Goal: Task Accomplishment & Management: Manage account settings

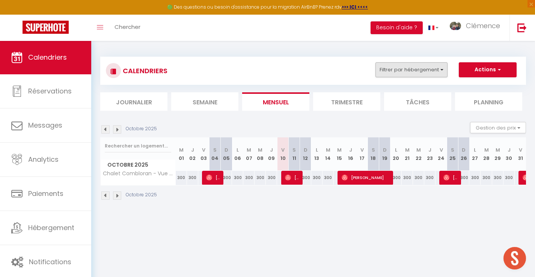
click at [411, 70] on button "Filtrer par hébergement" at bounding box center [411, 69] width 72 height 15
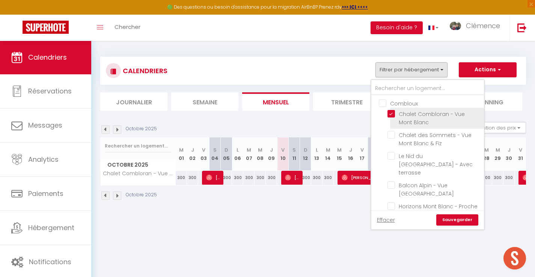
click at [391, 114] on input "Chalet Combloran - Vue Mont Blanc" at bounding box center [434, 114] width 94 height 8
checkbox input "false"
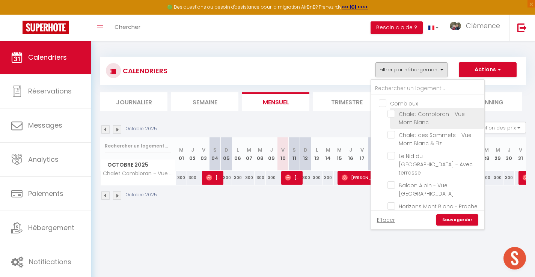
checkbox input "false"
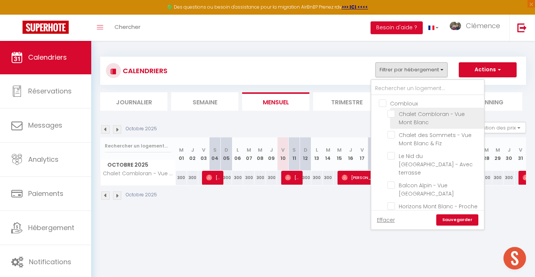
checkbox input "false"
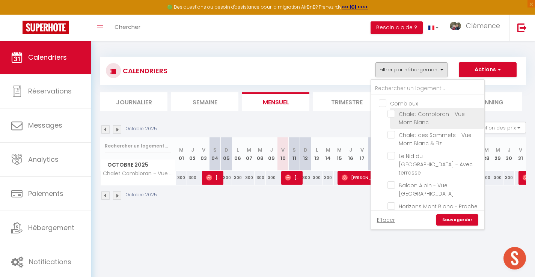
checkbox input "false"
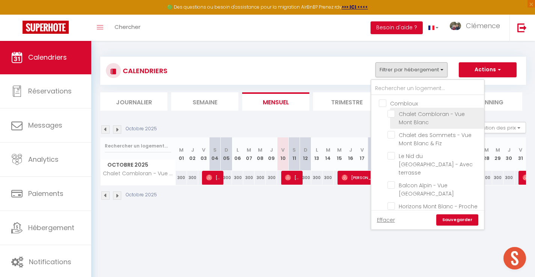
checkbox input "false"
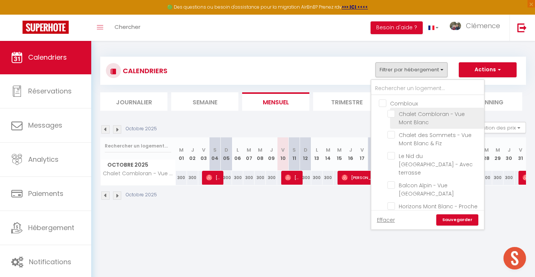
checkbox input "false"
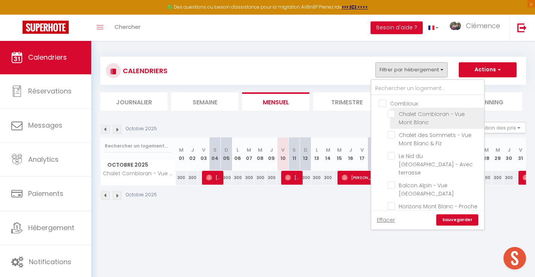
checkbox input "false"
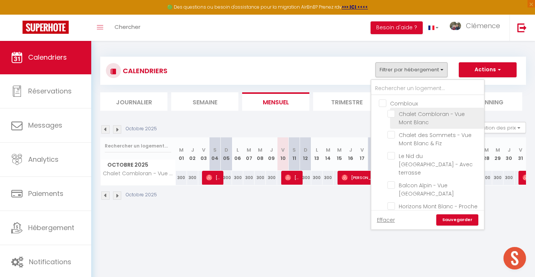
checkbox input "false"
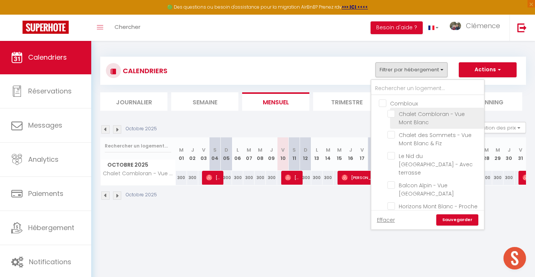
checkbox input "false"
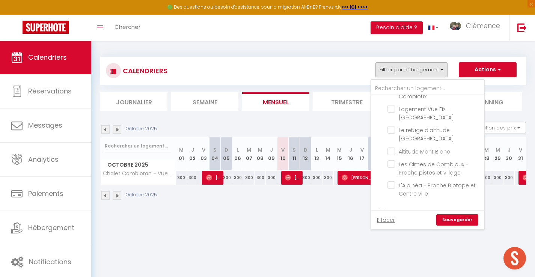
scroll to position [133, 0]
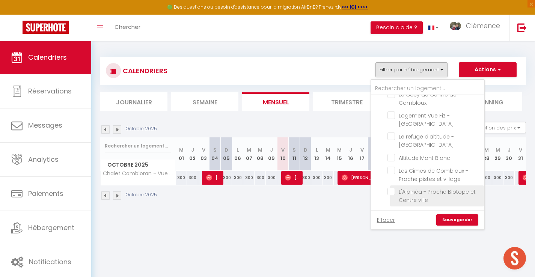
click at [394, 188] on input "L'Alpinéa - Proche Biotope et Centre ville" at bounding box center [434, 192] width 94 height 8
checkbox input "true"
checkbox input "false"
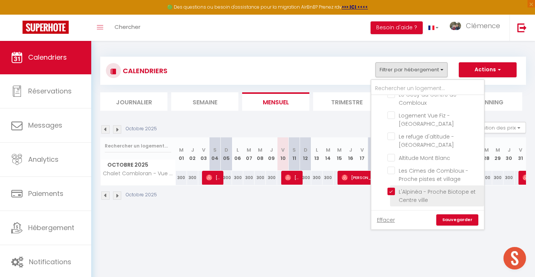
checkbox input "false"
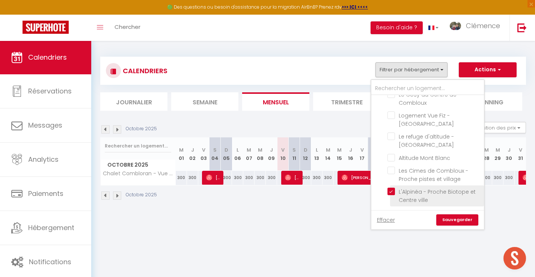
checkbox input "false"
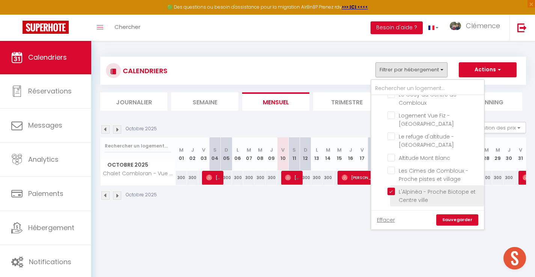
checkbox input "false"
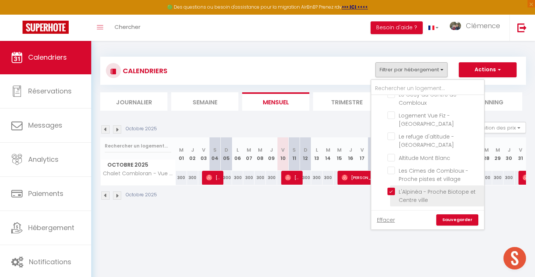
checkbox input "false"
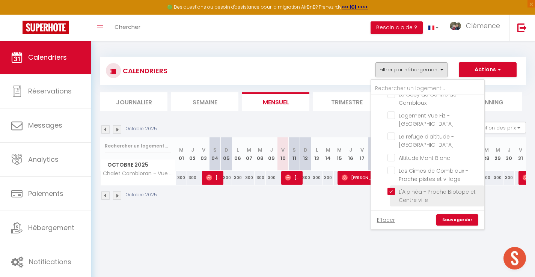
checkbox input "false"
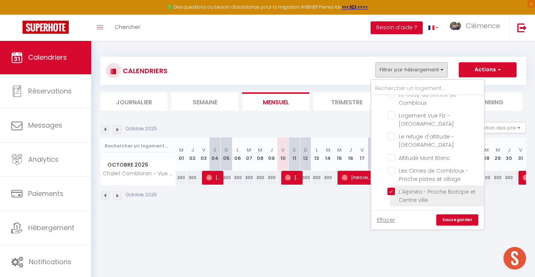
checkbox input "false"
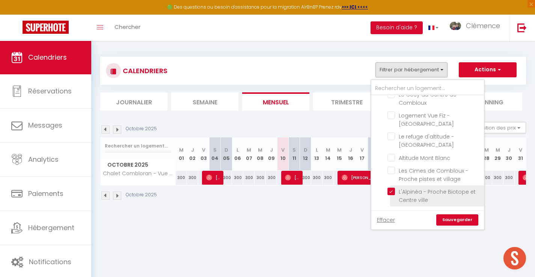
checkbox input "false"
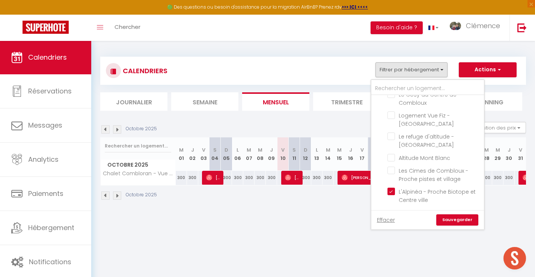
click at [459, 218] on link "Sauvegarder" at bounding box center [457, 219] width 42 height 11
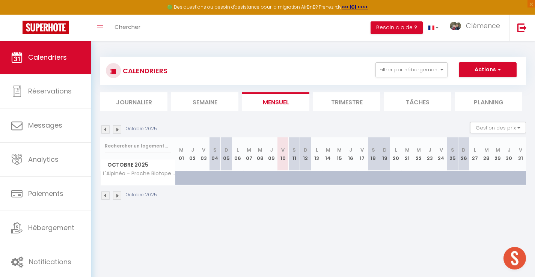
click at [117, 131] on img at bounding box center [117, 129] width 8 height 8
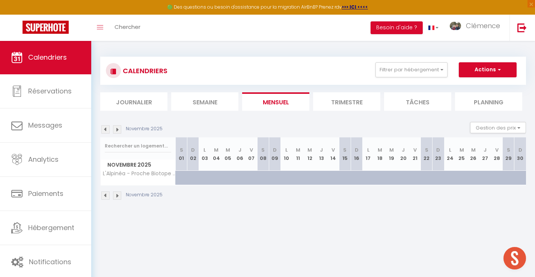
click at [117, 131] on img at bounding box center [117, 129] width 8 height 8
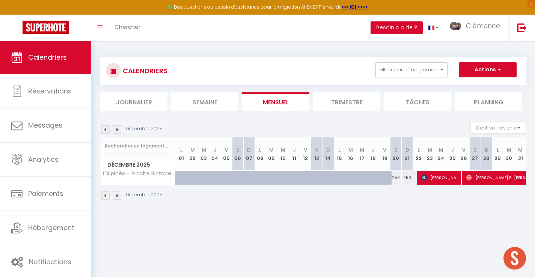
click at [117, 129] on img at bounding box center [117, 129] width 8 height 8
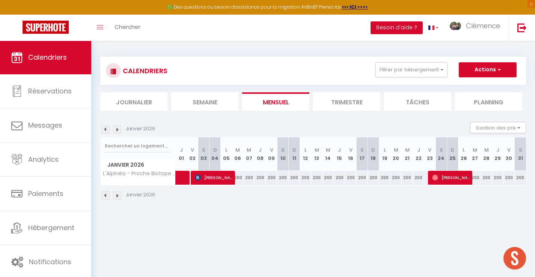
click at [117, 127] on img at bounding box center [117, 129] width 8 height 8
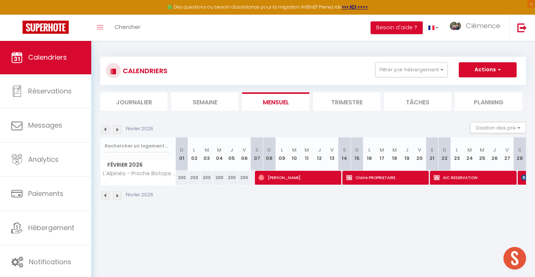
click at [117, 128] on img at bounding box center [117, 129] width 8 height 8
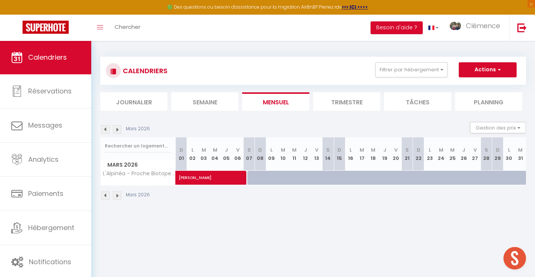
click at [107, 131] on img at bounding box center [105, 129] width 8 height 8
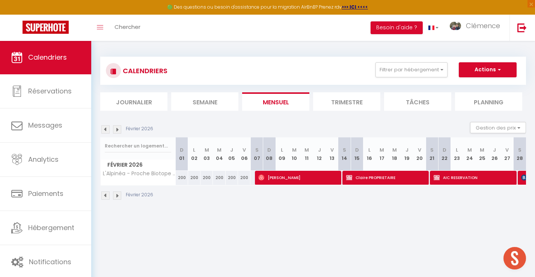
click at [107, 130] on img at bounding box center [105, 129] width 8 height 8
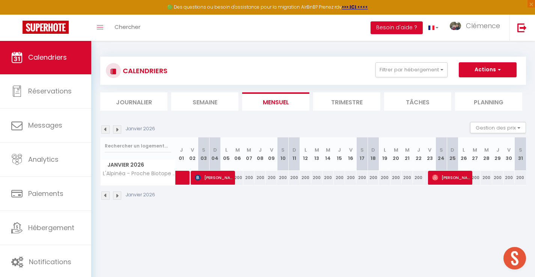
click at [107, 130] on img at bounding box center [105, 129] width 8 height 8
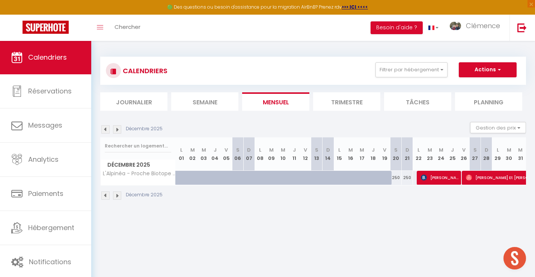
click at [107, 130] on img at bounding box center [105, 129] width 8 height 8
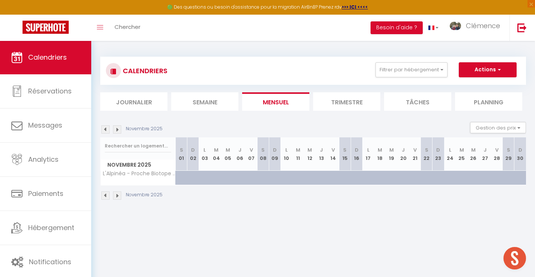
scroll to position [2, 0]
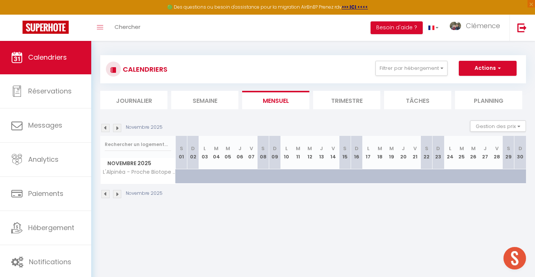
click at [118, 127] on img at bounding box center [117, 128] width 8 height 8
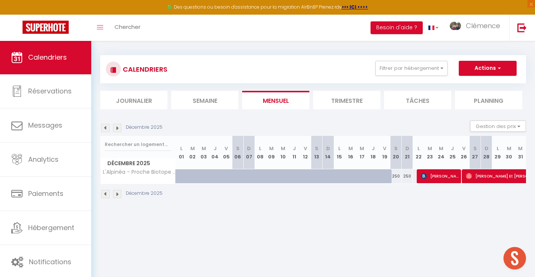
click at [116, 129] on img at bounding box center [117, 128] width 8 height 8
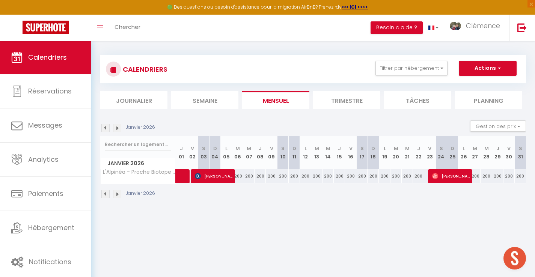
click at [116, 129] on img at bounding box center [117, 128] width 8 height 8
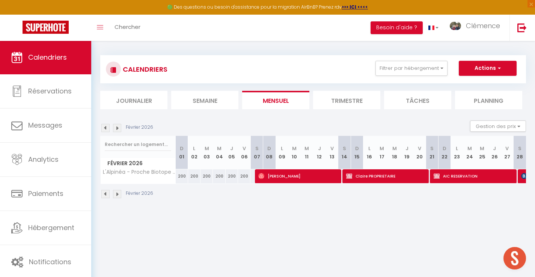
click at [117, 129] on img at bounding box center [117, 128] width 8 height 8
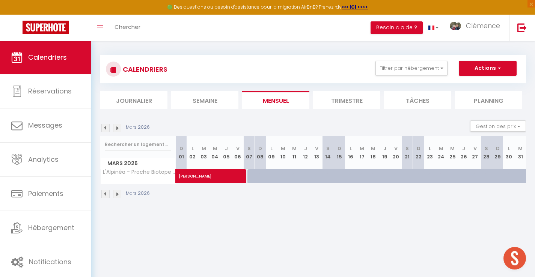
click at [104, 130] on img at bounding box center [105, 128] width 8 height 8
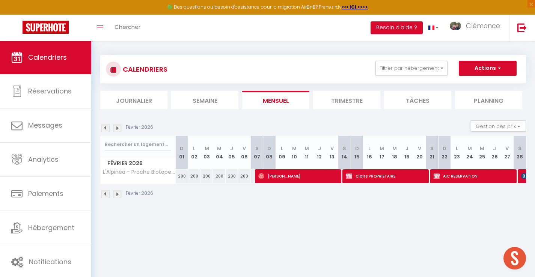
click at [327, 174] on span "[PERSON_NAME]" at bounding box center [297, 176] width 78 height 14
select select "OK"
select select "1"
select select "0"
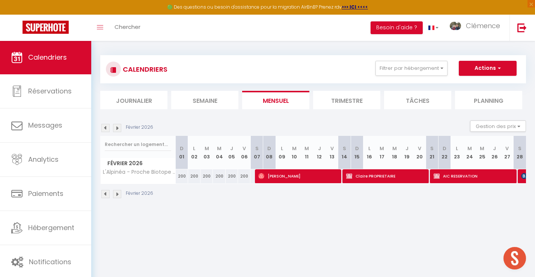
select select "1"
select select
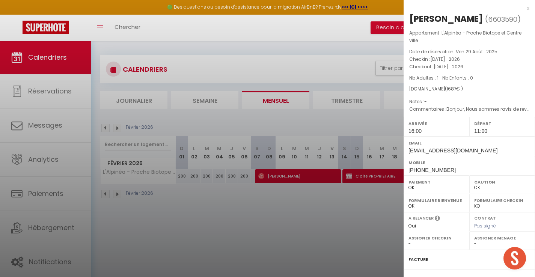
select select "22805"
click at [325, 175] on div at bounding box center [267, 138] width 535 height 277
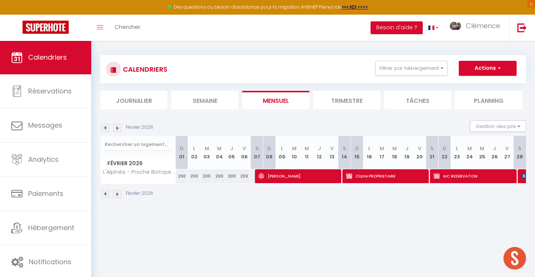
click at [117, 130] on img at bounding box center [117, 128] width 8 height 8
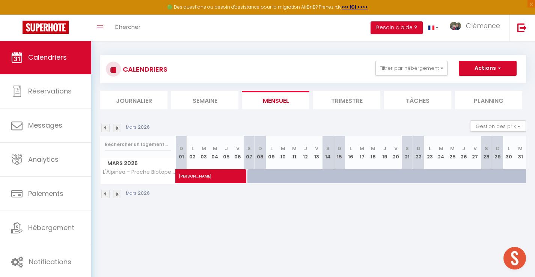
click at [105, 128] on img at bounding box center [105, 128] width 8 height 8
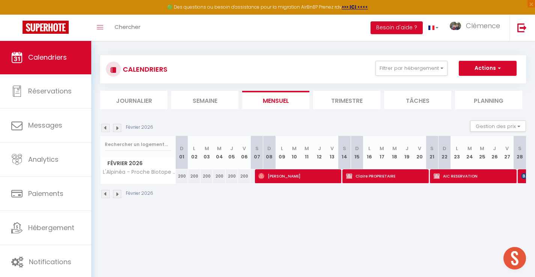
click at [105, 128] on img at bounding box center [105, 128] width 8 height 8
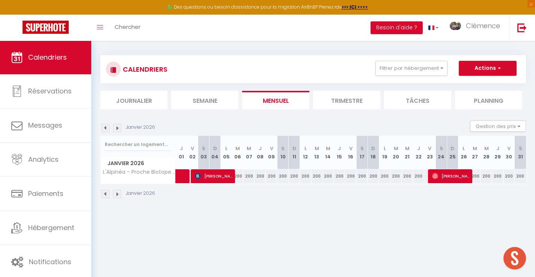
click at [105, 128] on img at bounding box center [105, 128] width 8 height 8
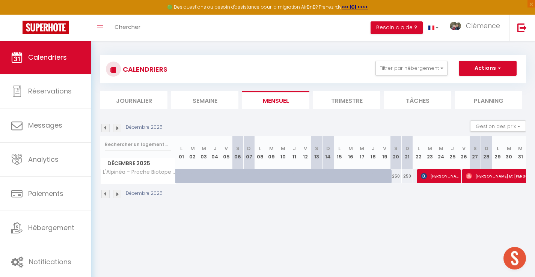
click at [120, 128] on img at bounding box center [117, 128] width 8 height 8
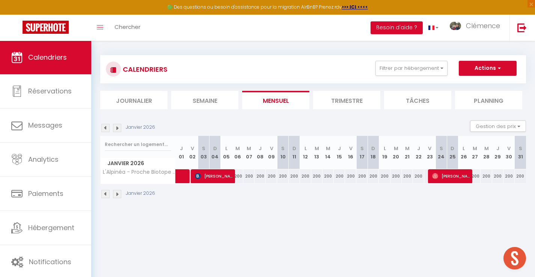
click at [117, 193] on img at bounding box center [117, 194] width 8 height 8
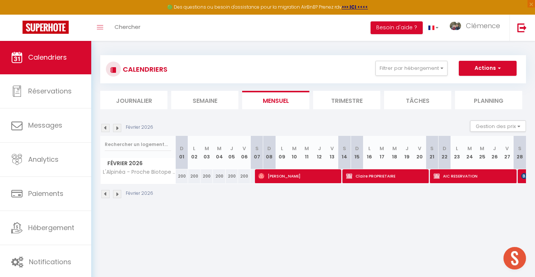
click at [117, 193] on img at bounding box center [117, 194] width 8 height 8
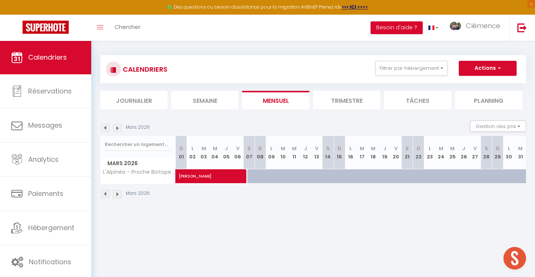
click at [105, 194] on img at bounding box center [105, 194] width 8 height 8
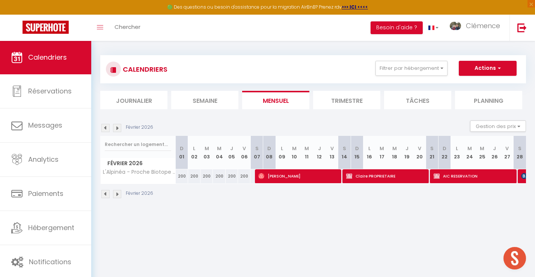
click at [107, 195] on img at bounding box center [105, 194] width 8 height 8
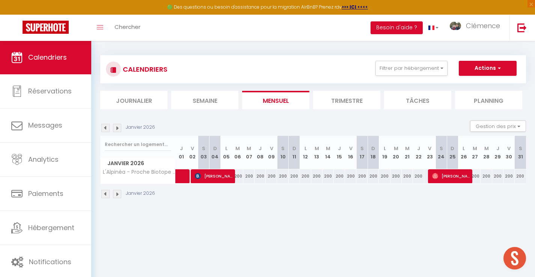
click at [107, 195] on img at bounding box center [105, 194] width 8 height 8
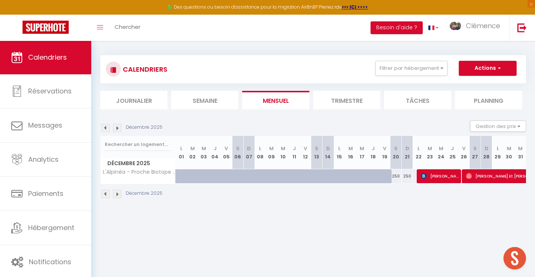
scroll to position [0, 0]
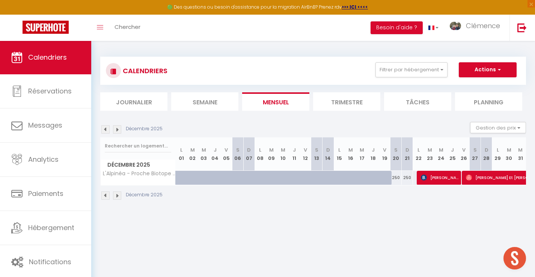
click at [118, 197] on img at bounding box center [117, 195] width 8 height 8
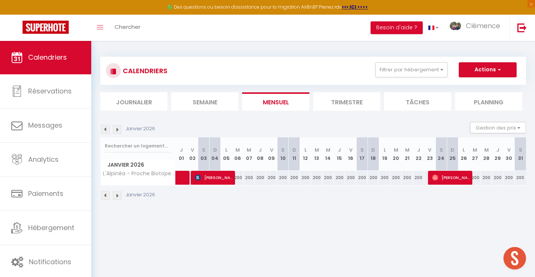
click at [104, 197] on img at bounding box center [105, 195] width 8 height 8
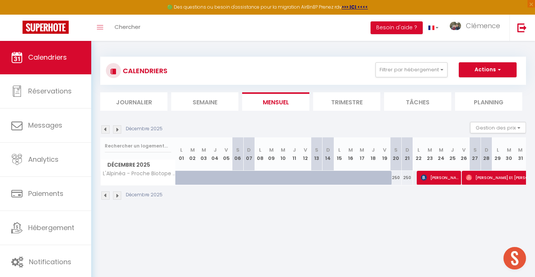
scroll to position [11, 0]
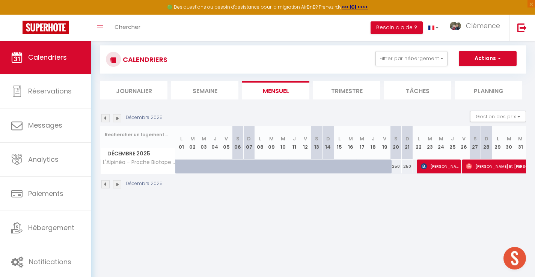
click at [117, 187] on img at bounding box center [117, 184] width 8 height 8
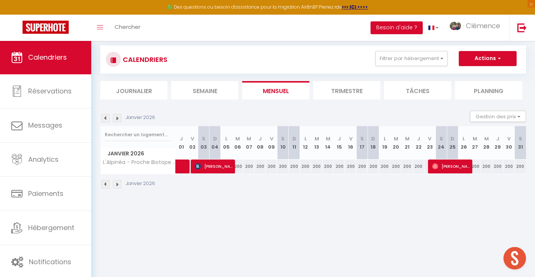
click at [118, 185] on img at bounding box center [117, 184] width 8 height 8
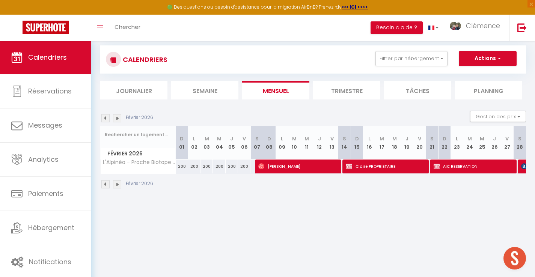
scroll to position [10, 0]
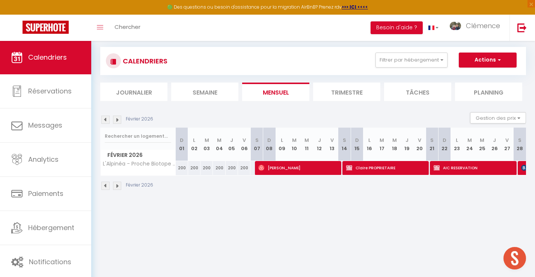
click at [108, 184] on img at bounding box center [105, 186] width 8 height 8
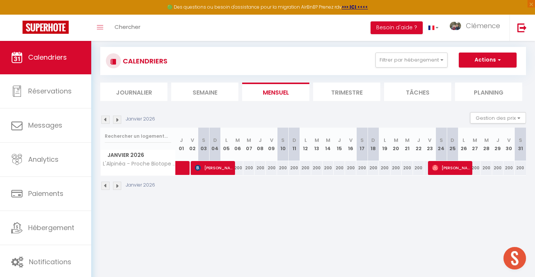
click at [117, 187] on img at bounding box center [117, 186] width 8 height 8
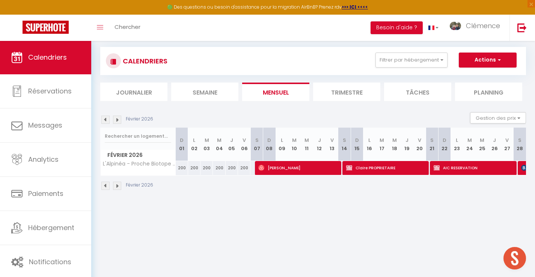
click at [108, 187] on img at bounding box center [105, 186] width 8 height 8
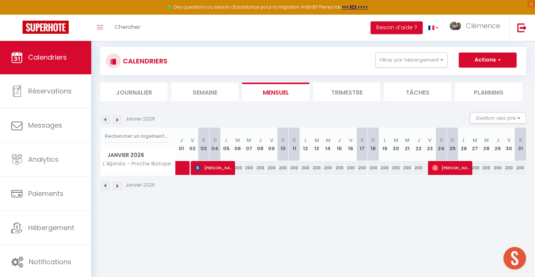
click at [120, 187] on img at bounding box center [117, 186] width 8 height 8
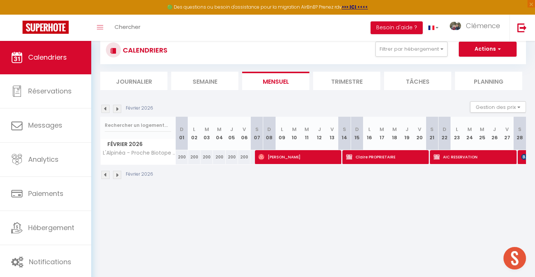
scroll to position [21, 0]
